Goal: Book appointment/travel/reservation

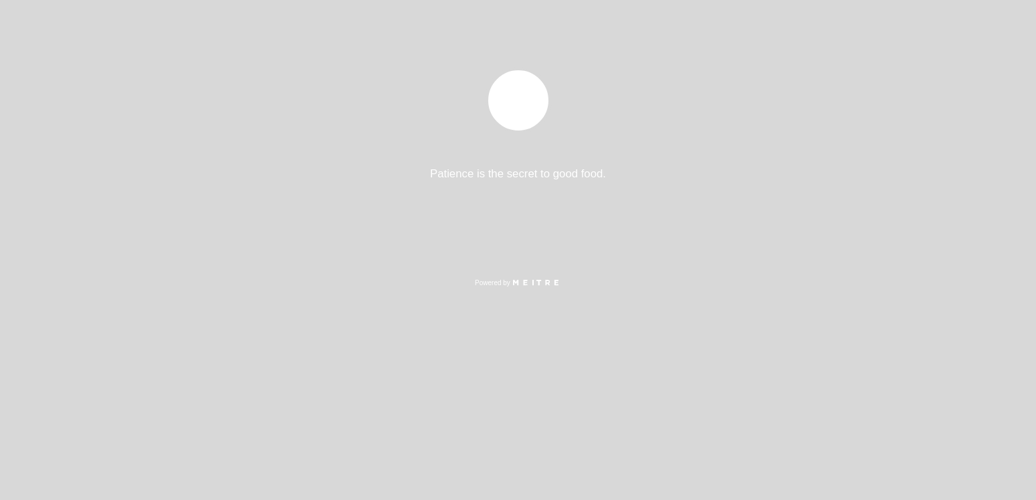
select select "pt"
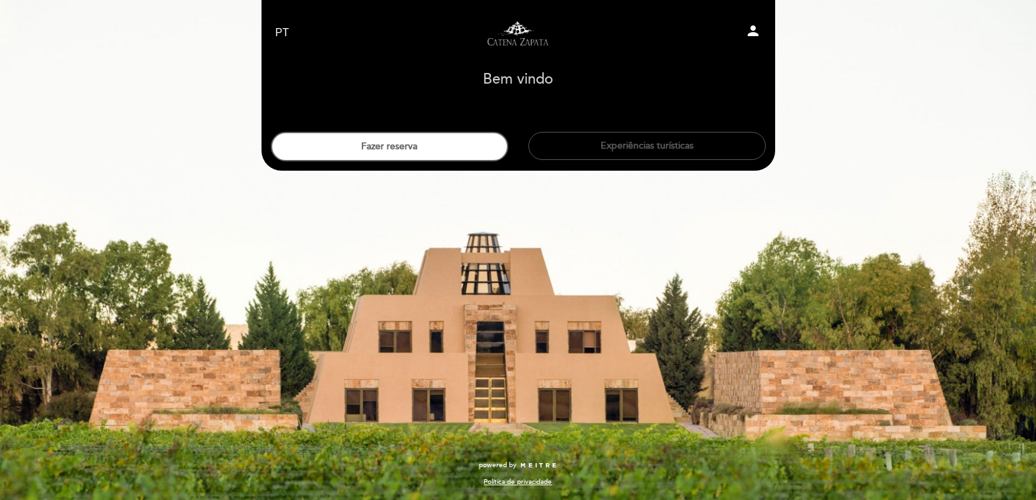
click at [619, 143] on button "Experiências turísticas" at bounding box center [646, 146] width 237 height 28
click at [371, 150] on button "Fazer reserva" at bounding box center [389, 146] width 237 height 29
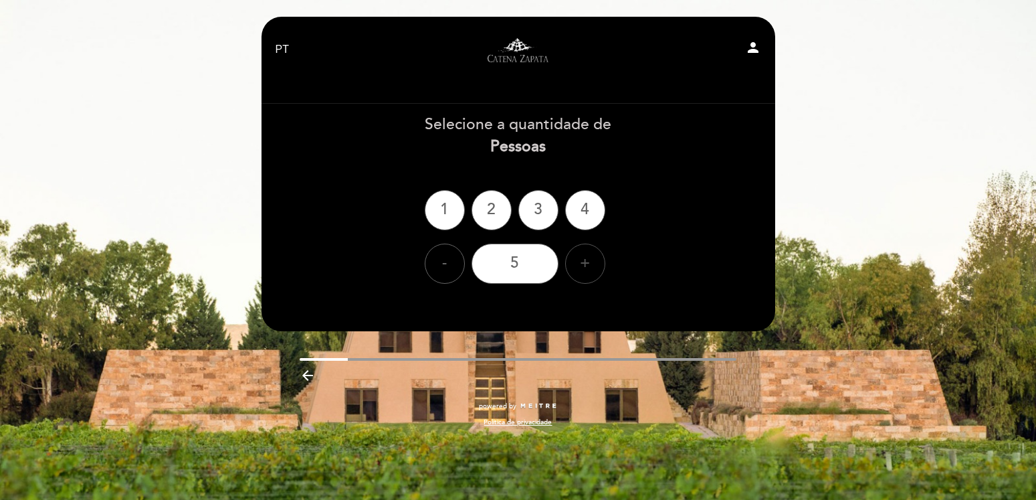
click at [586, 265] on div "+" at bounding box center [585, 263] width 40 height 40
click at [506, 266] on div "8" at bounding box center [514, 263] width 87 height 40
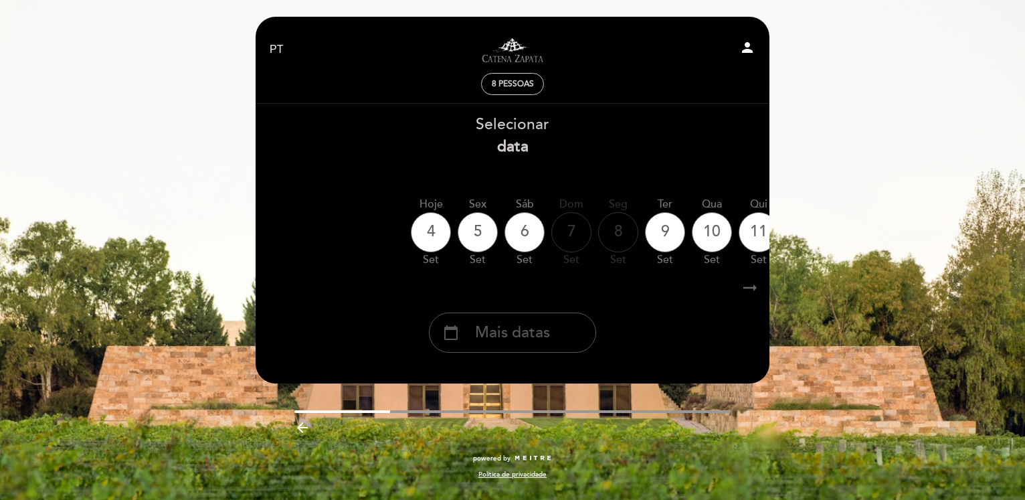
click at [526, 342] on span "Mais datas" at bounding box center [512, 333] width 75 height 22
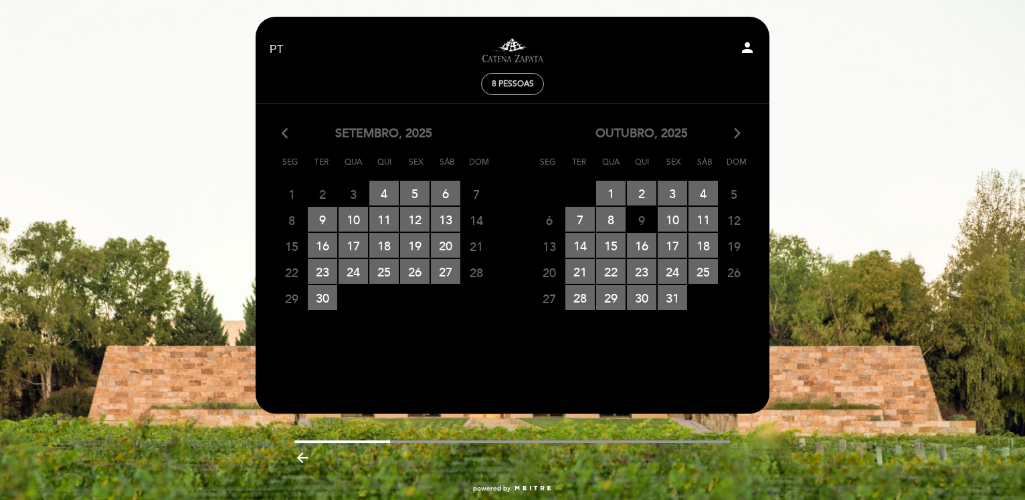
click at [738, 131] on icon "arrow_forward_ios" at bounding box center [737, 133] width 12 height 17
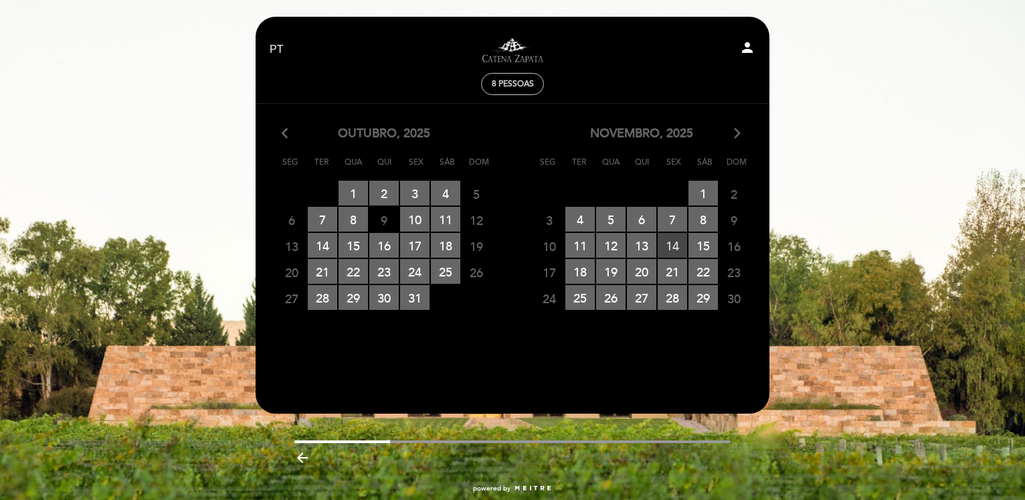
click at [673, 248] on span "14 RESERVAS DISPONÍVEIS" at bounding box center [671, 245] width 29 height 25
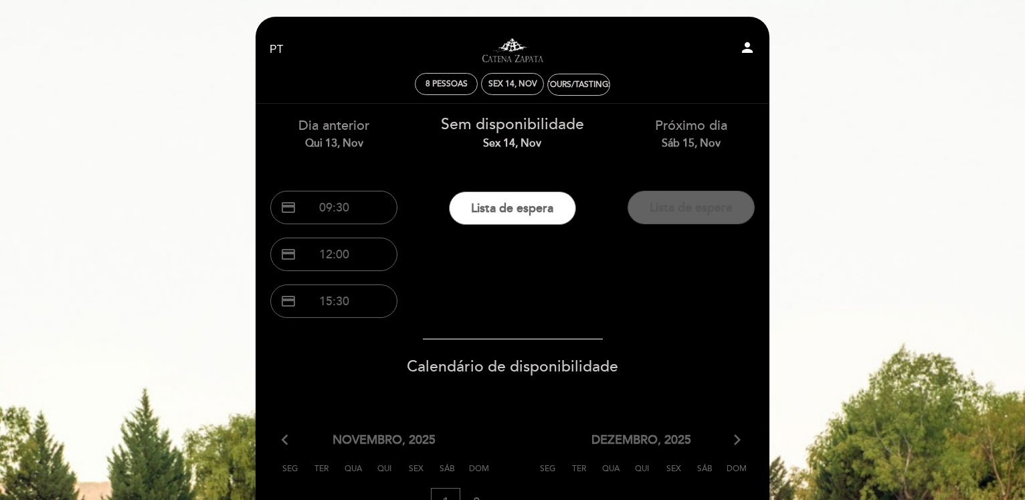
click at [685, 207] on button "Lista de espera" at bounding box center [690, 207] width 127 height 33
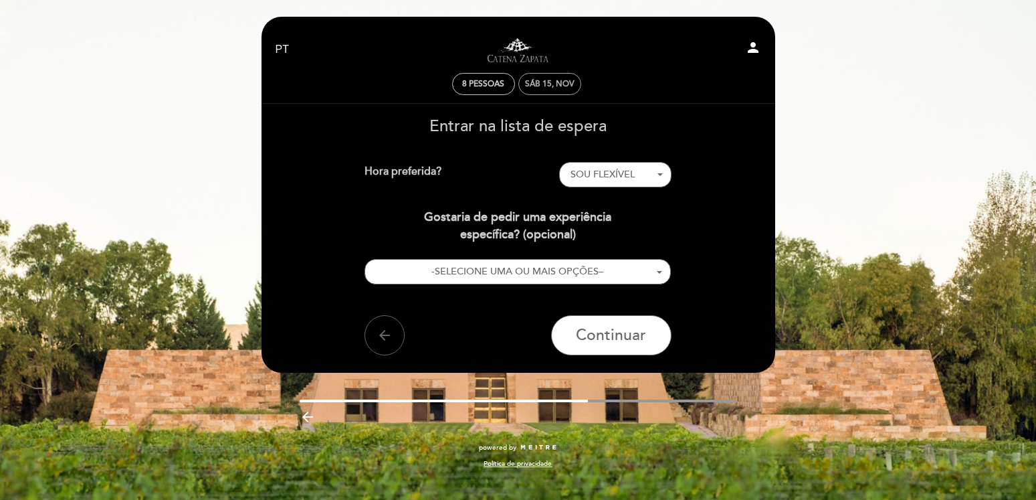
click at [546, 80] on div "Sáb 15, nov" at bounding box center [549, 84] width 49 height 10
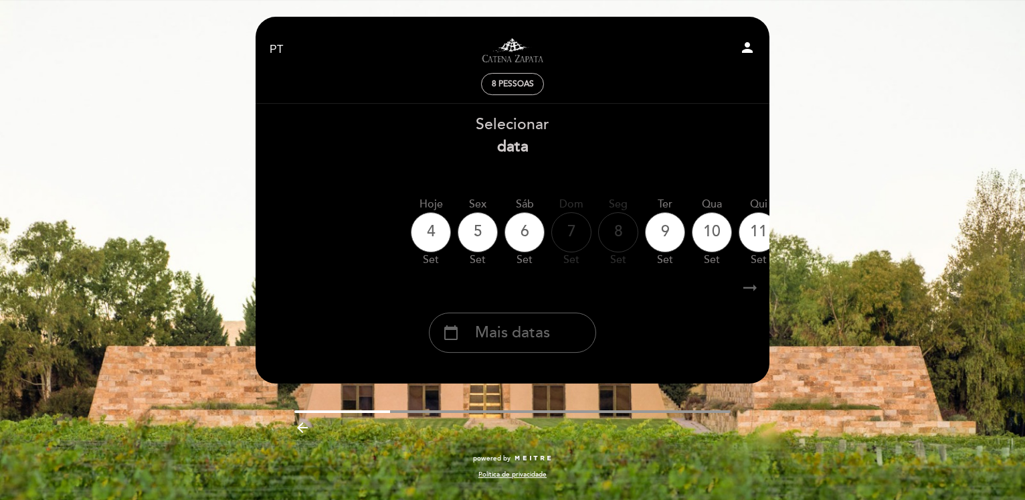
scroll to position [4, 0]
click at [550, 350] on div "calendar_today Mais datas" at bounding box center [512, 332] width 167 height 40
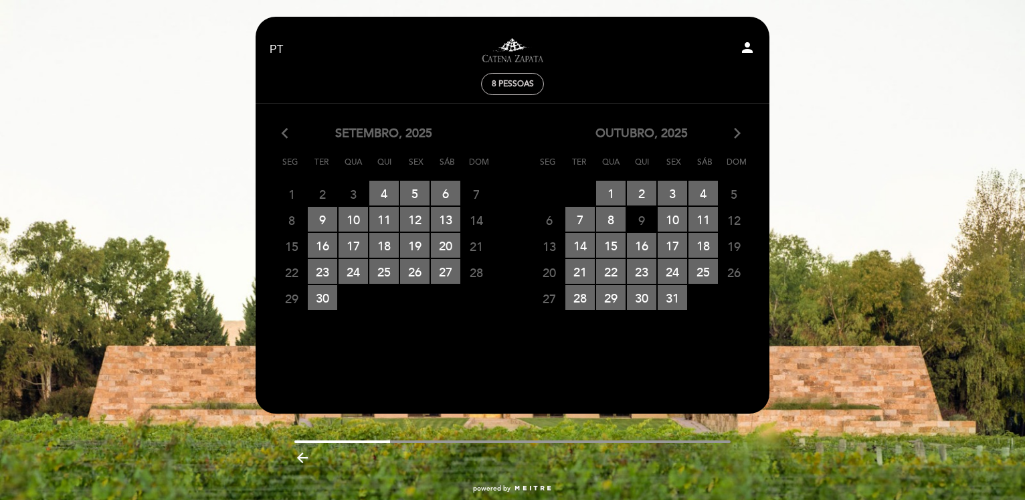
click at [738, 134] on icon "arrow_forward_ios" at bounding box center [737, 133] width 12 height 17
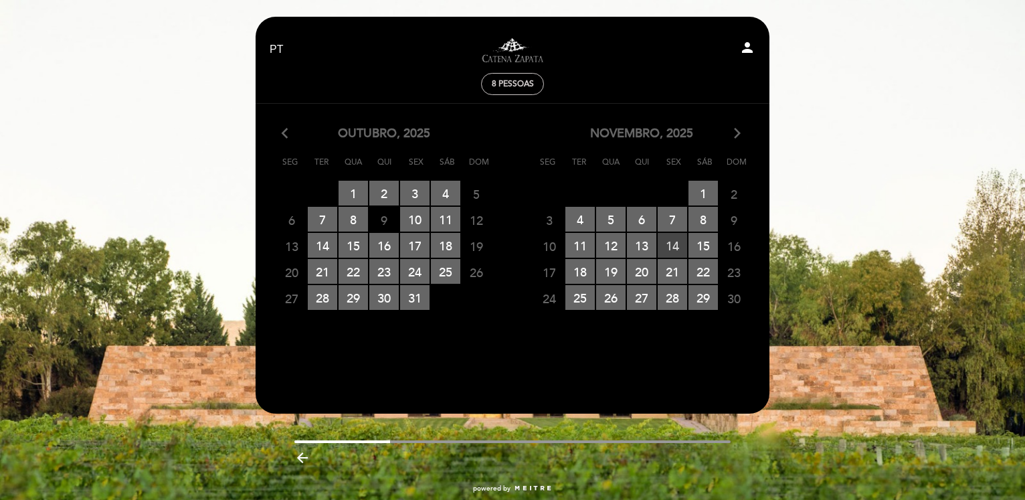
click at [669, 241] on span "14 RESERVAS DISPONÍVEIS" at bounding box center [671, 245] width 29 height 25
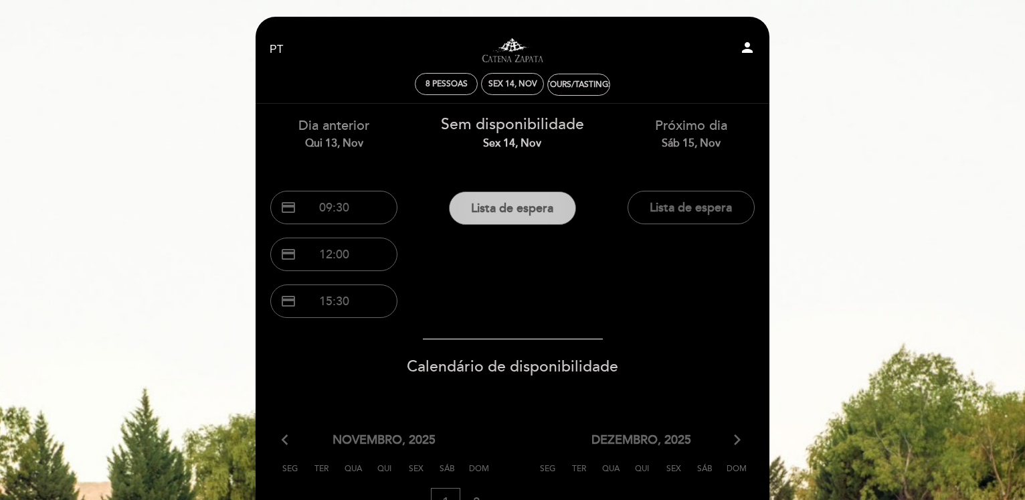
click at [486, 207] on button "Lista de espera" at bounding box center [512, 207] width 127 height 33
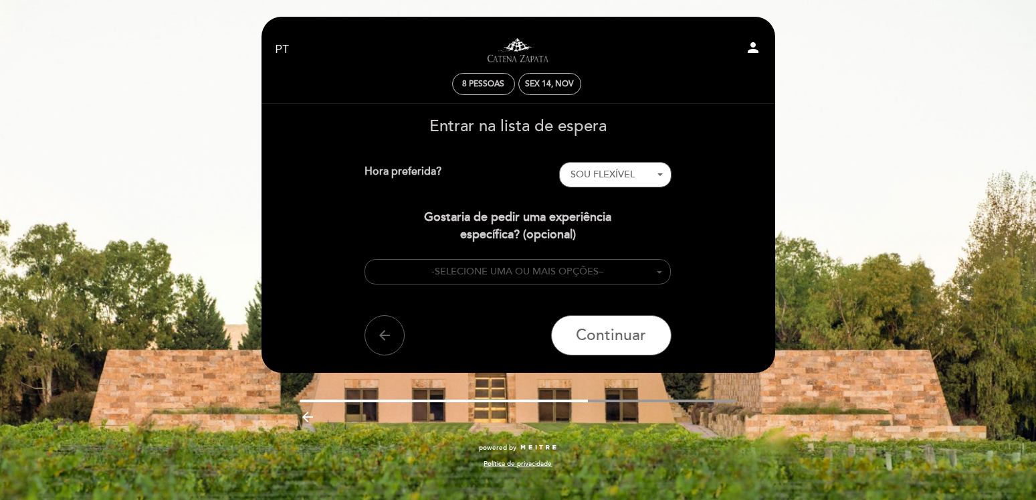
click at [571, 267] on span "SELECIONE UMA OU MAIS OPÇÕES" at bounding box center [517, 270] width 164 height 11
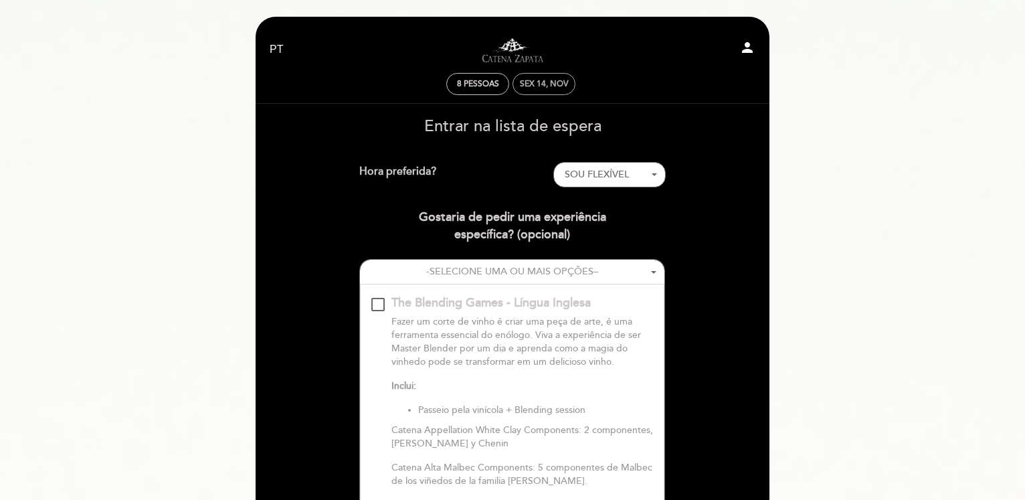
click at [540, 85] on div "Sex 14, nov" at bounding box center [544, 84] width 49 height 10
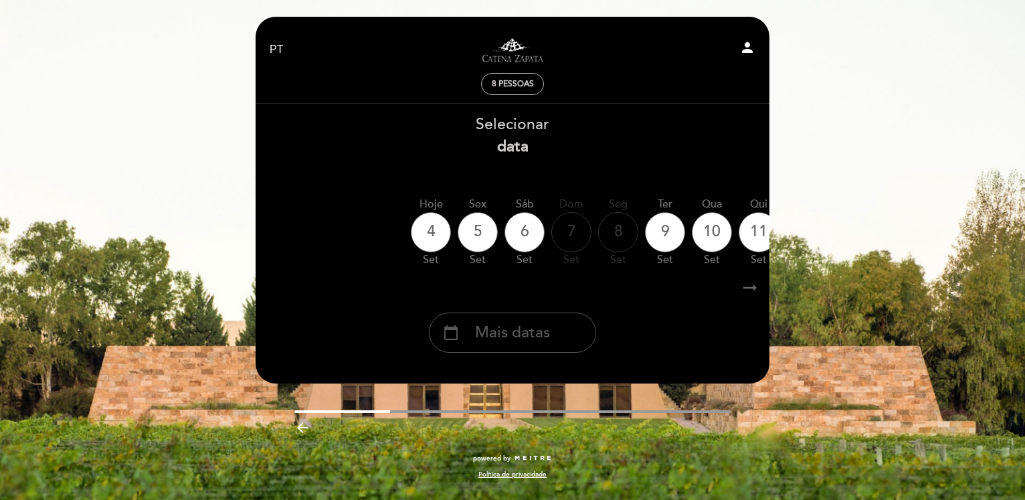
click at [538, 344] on span "Mais datas" at bounding box center [512, 333] width 75 height 22
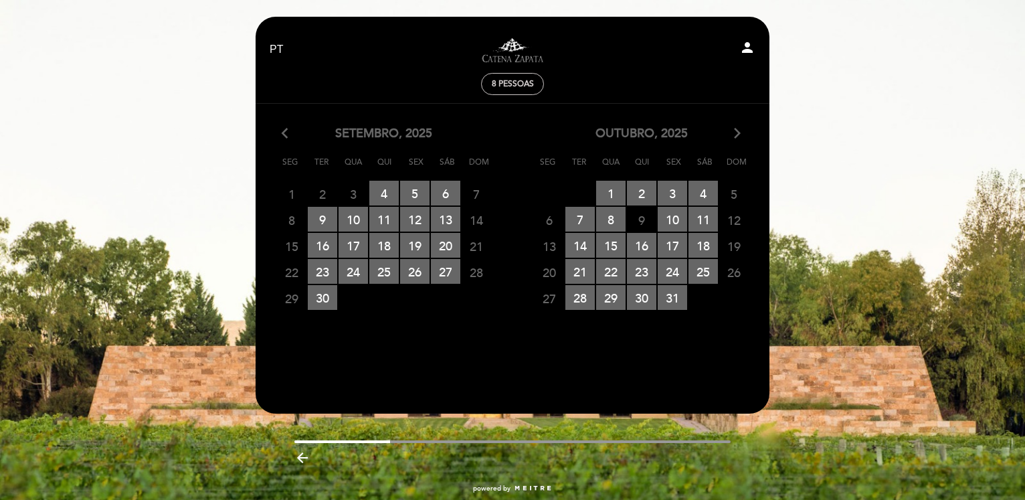
click at [738, 136] on icon "arrow_forward_ios" at bounding box center [737, 133] width 12 height 17
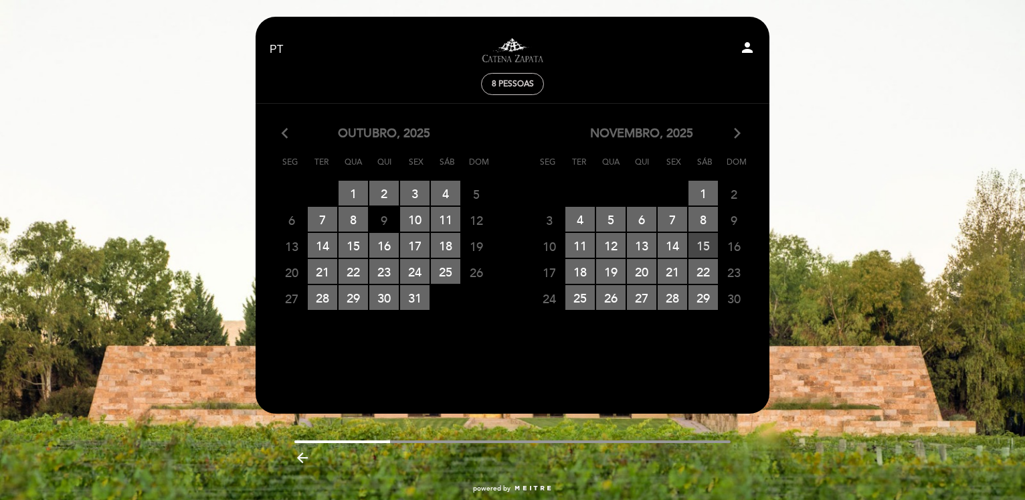
click at [701, 246] on span "15 RESERVAS DISPONÍVEIS" at bounding box center [702, 245] width 29 height 25
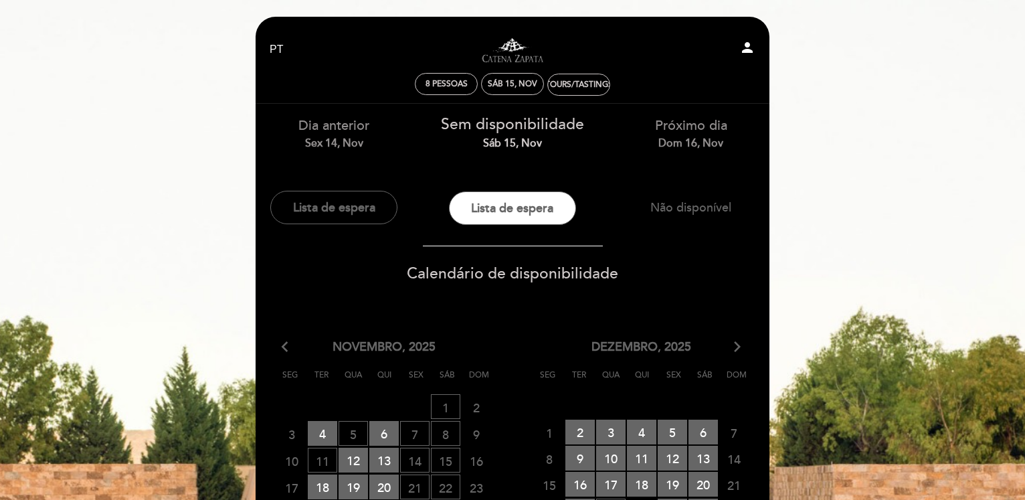
scroll to position [68, 0]
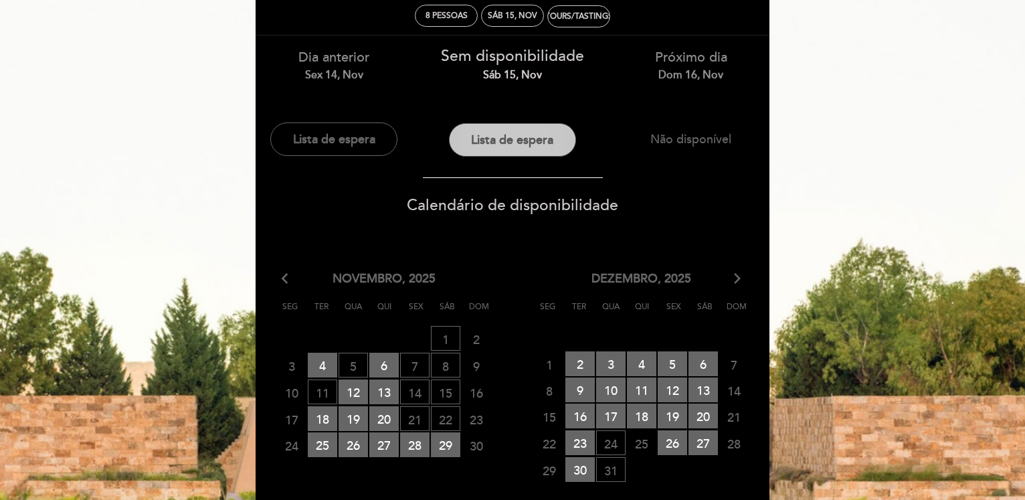
click at [521, 139] on button "Lista de espera" at bounding box center [512, 139] width 127 height 33
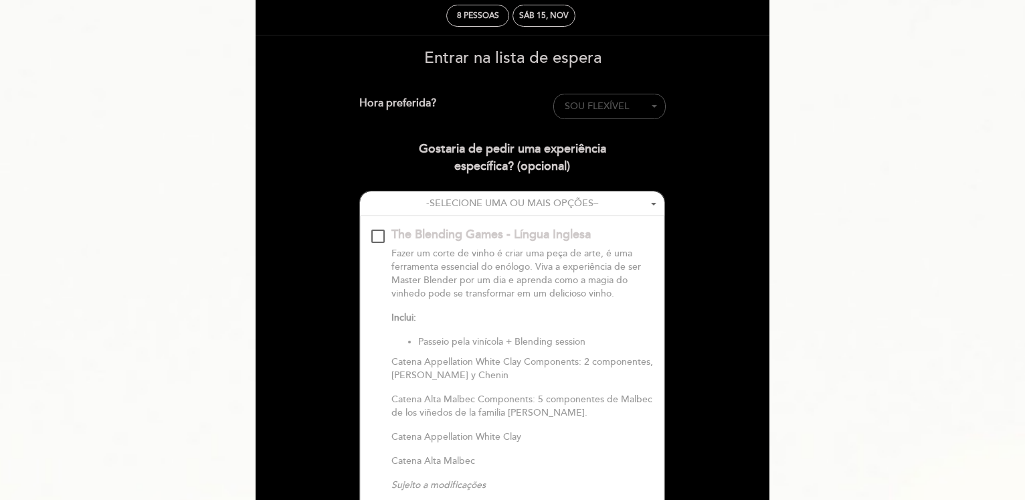
click at [647, 106] on span "SOU FLEXÍVEL" at bounding box center [609, 106] width 90 height 13
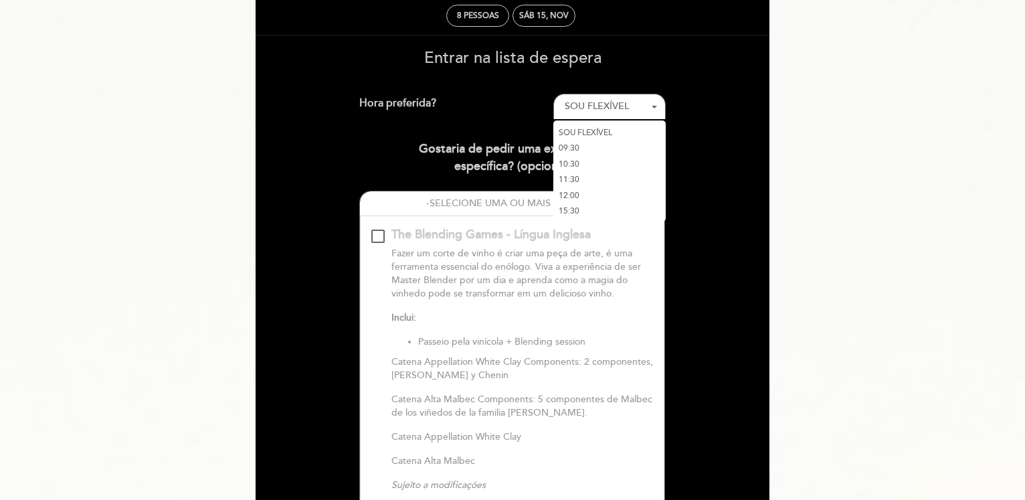
click at [589, 132] on link "SOU FLEXÍVEL" at bounding box center [609, 132] width 112 height 16
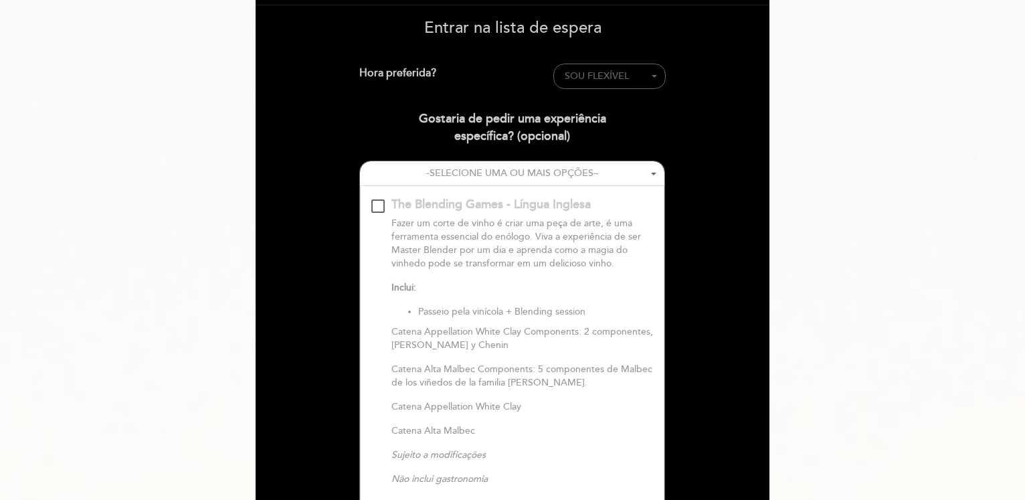
scroll to position [92, 0]
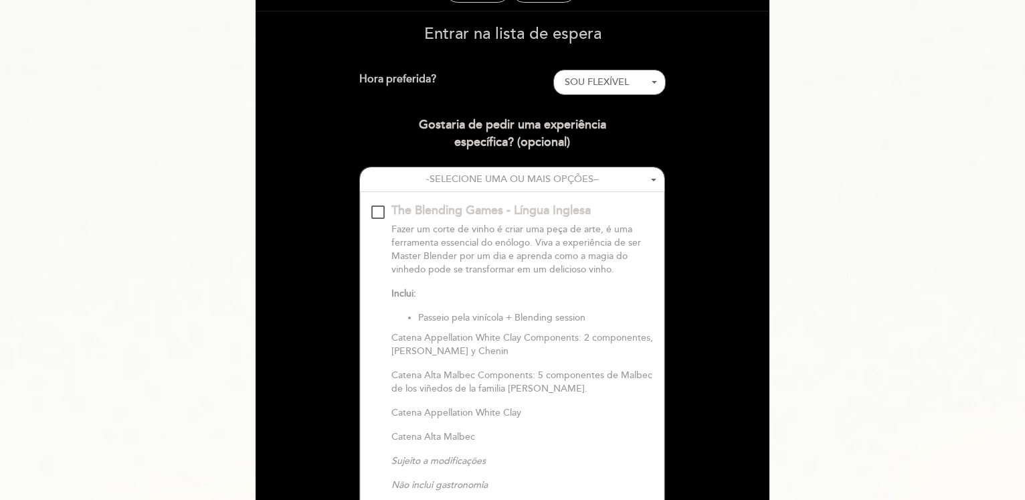
click at [380, 213] on div "The Blending Games - Língua Inglesa \a\9\9\9\9\9\9\9\9\9\9\a\9\9\9\9\9\9\9\9\9\…" at bounding box center [377, 211] width 13 height 13
click at [538, 146] on span "(opcional)" at bounding box center [543, 141] width 53 height 15
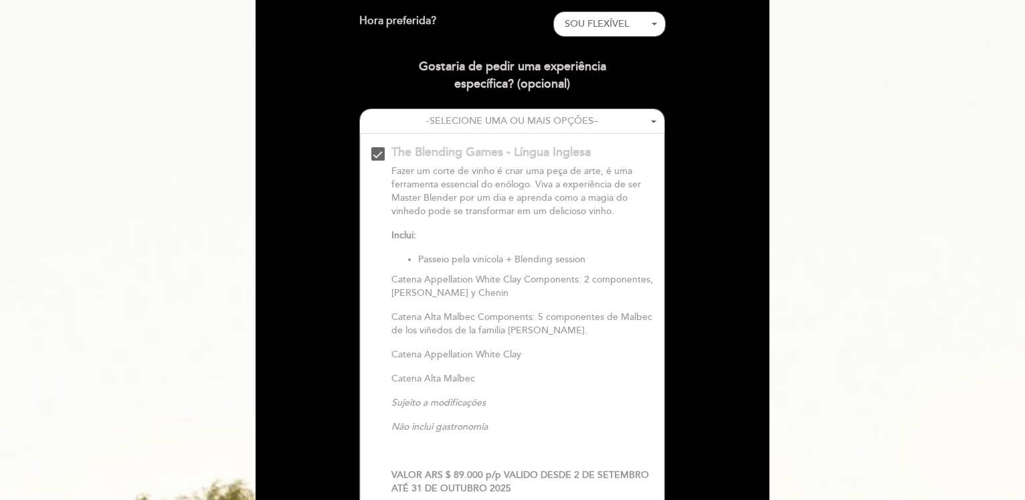
scroll to position [24, 0]
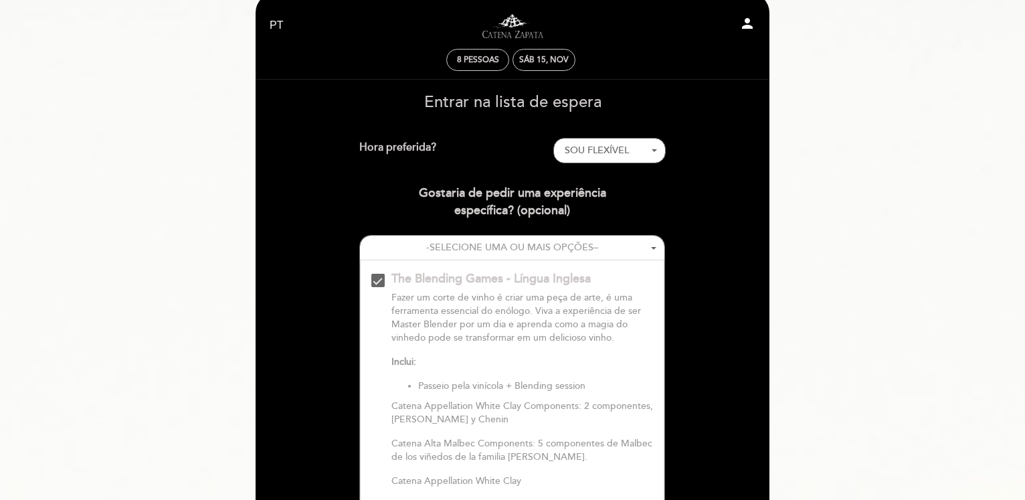
click at [547, 211] on span "(opcional)" at bounding box center [543, 210] width 53 height 15
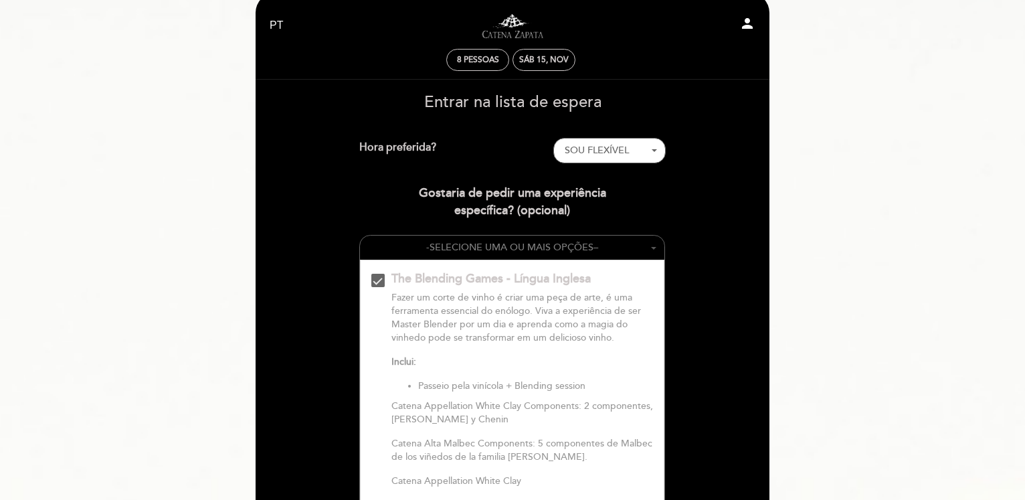
click at [539, 251] on span "SELECIONE UMA OU MAIS OPÇÕES" at bounding box center [511, 246] width 164 height 11
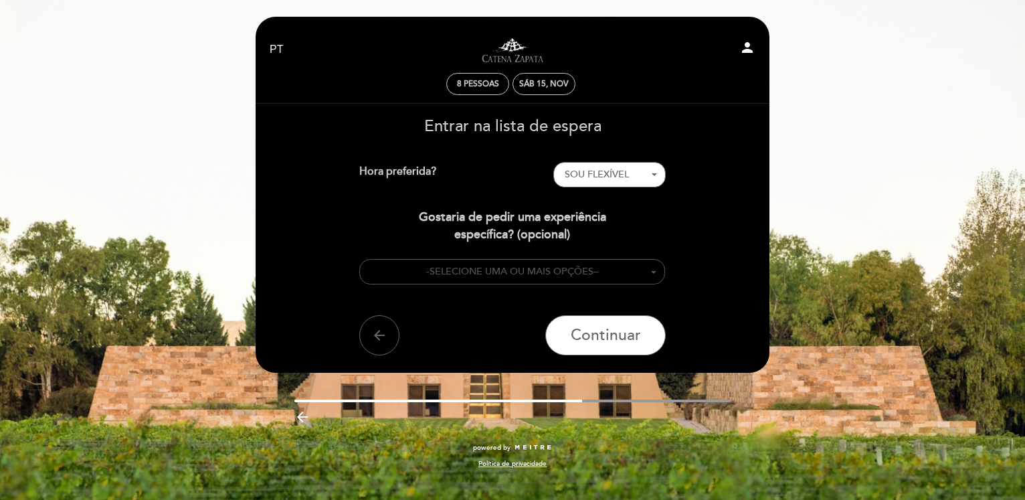
scroll to position [0, 0]
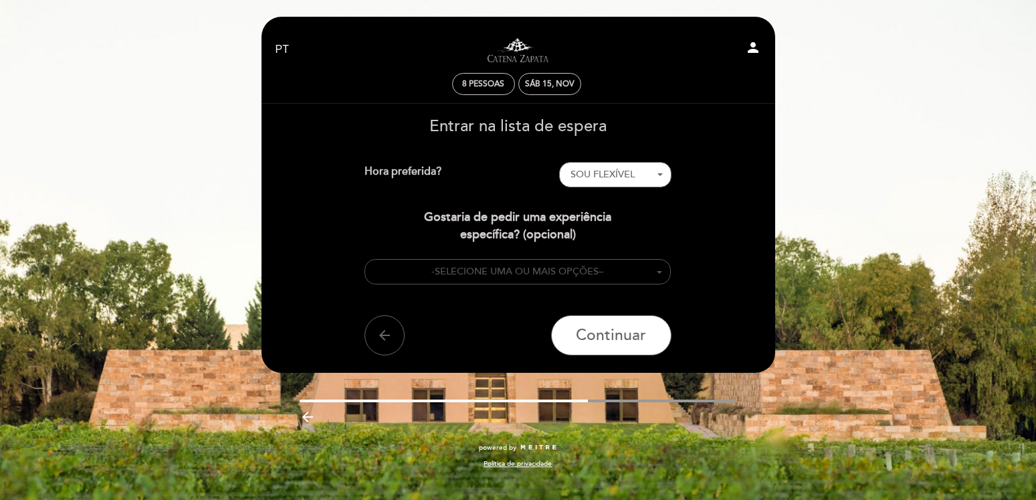
click at [546, 267] on span "SELECIONE UMA OU MAIS OPÇÕES" at bounding box center [517, 270] width 164 height 11
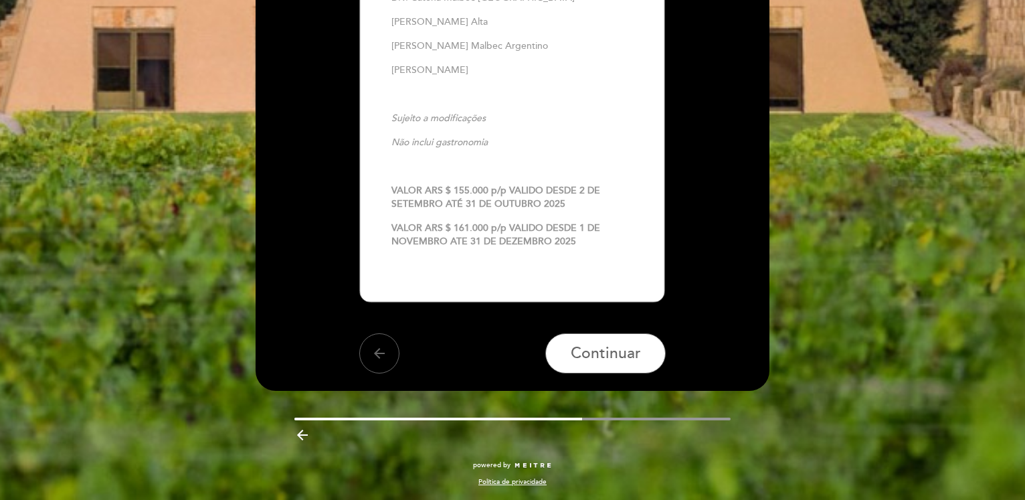
scroll to position [911, 0]
click at [603, 355] on span "Continuar" at bounding box center [605, 353] width 70 height 19
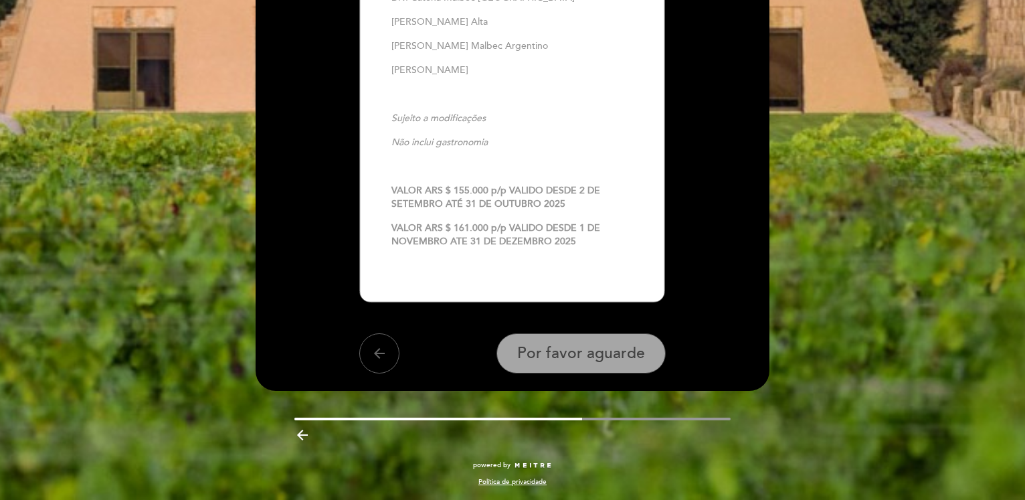
scroll to position [0, 0]
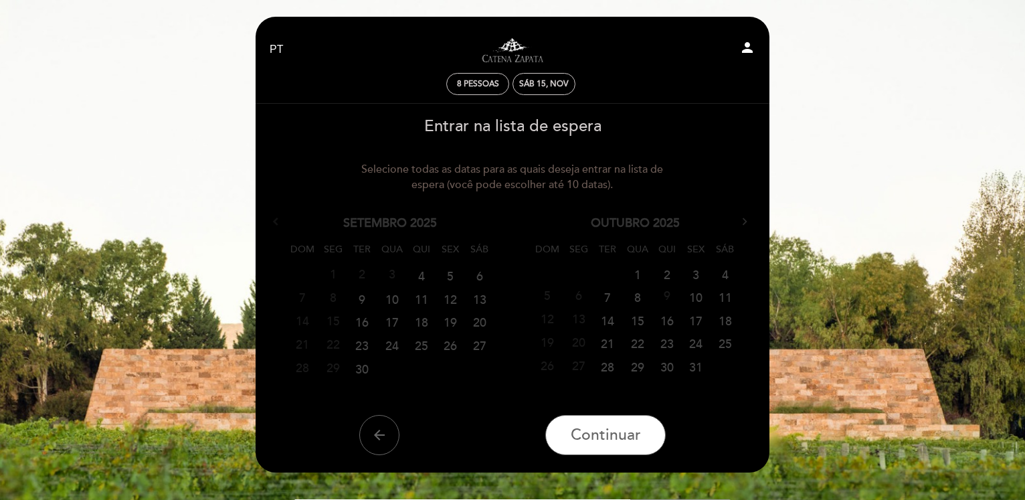
click at [741, 227] on link "Seguinte" at bounding box center [746, 220] width 19 height 19
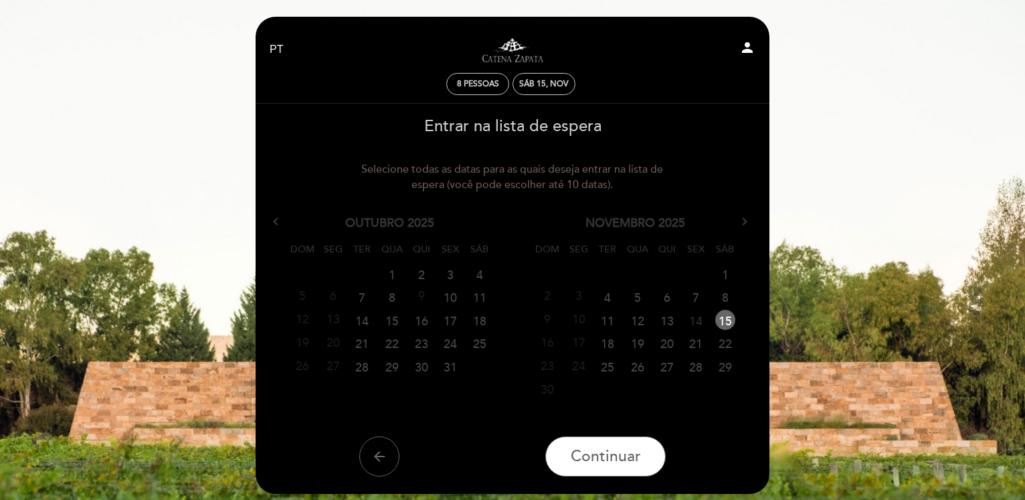
click at [697, 322] on link "14" at bounding box center [695, 320] width 25 height 20
click at [607, 460] on span "Continuar" at bounding box center [605, 456] width 70 height 19
